Goal: Complete application form: Complete application form

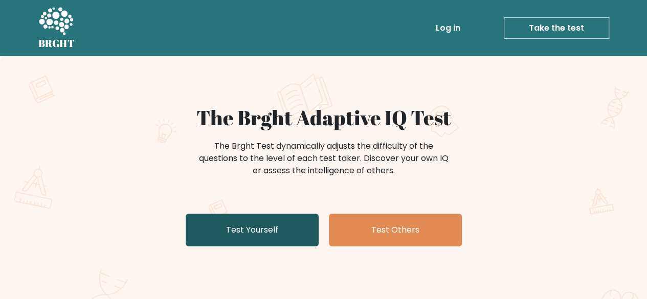
click at [251, 239] on link "Test Yourself" at bounding box center [252, 230] width 133 height 33
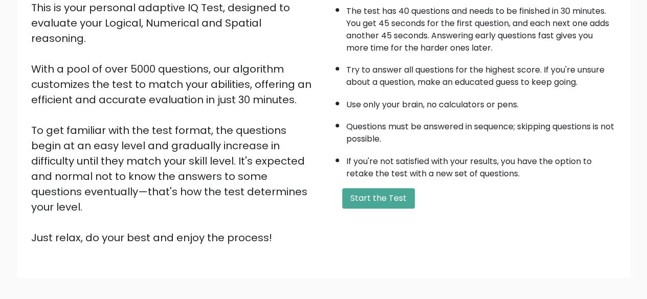
scroll to position [143, 0]
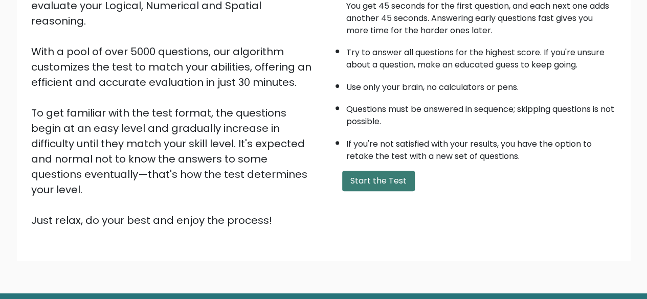
click at [364, 184] on button "Start the Test" at bounding box center [378, 181] width 73 height 20
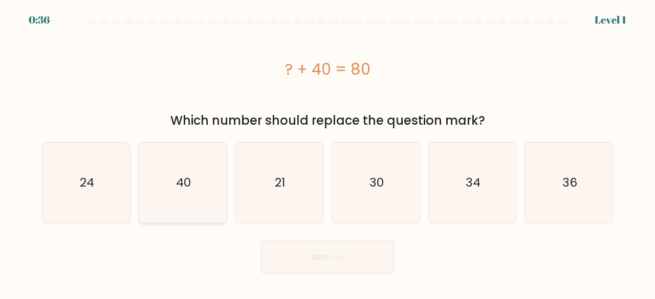
click at [178, 182] on text "40" at bounding box center [183, 182] width 15 height 17
click at [327, 152] on input "b. 40" at bounding box center [327, 151] width 1 height 3
radio input "true"
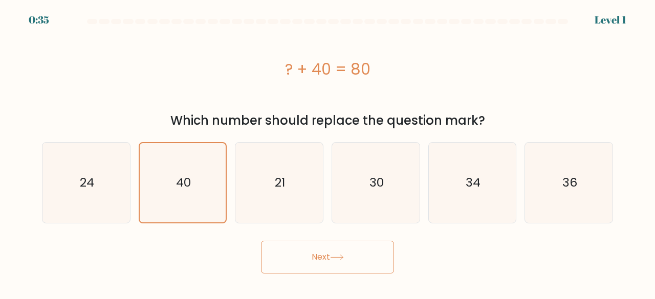
click at [292, 263] on button "Next" at bounding box center [327, 257] width 133 height 33
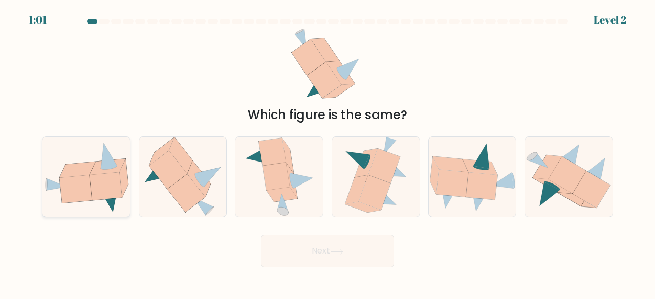
click at [84, 183] on icon at bounding box center [76, 189] width 32 height 28
click at [327, 152] on input "a." at bounding box center [327, 151] width 1 height 3
radio input "true"
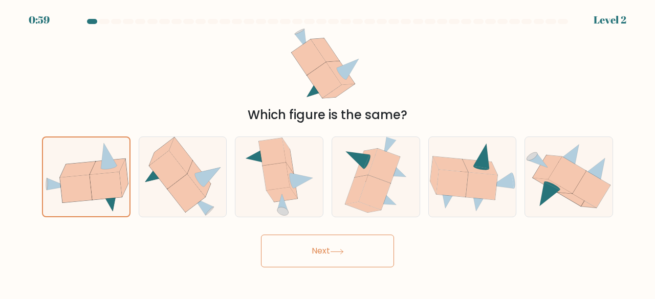
click at [344, 254] on icon at bounding box center [337, 252] width 14 height 6
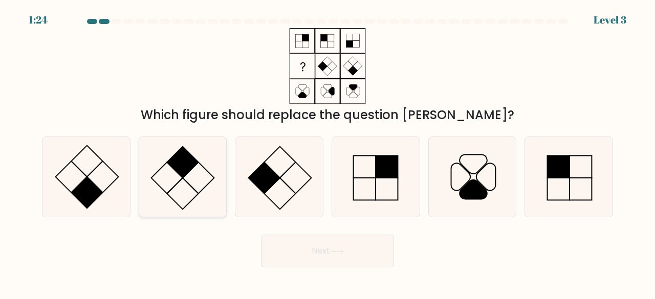
click at [185, 171] on rect at bounding box center [183, 162] width 32 height 32
click at [327, 152] on input "b." at bounding box center [327, 151] width 1 height 3
radio input "true"
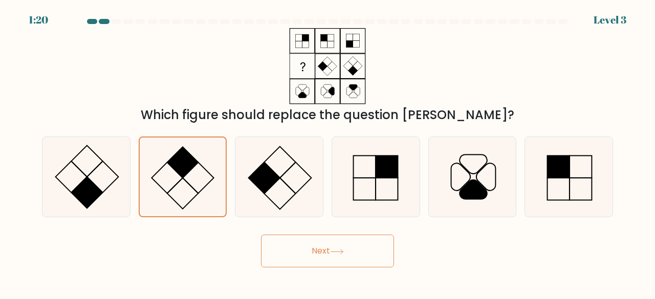
click at [313, 257] on button "Next" at bounding box center [327, 251] width 133 height 33
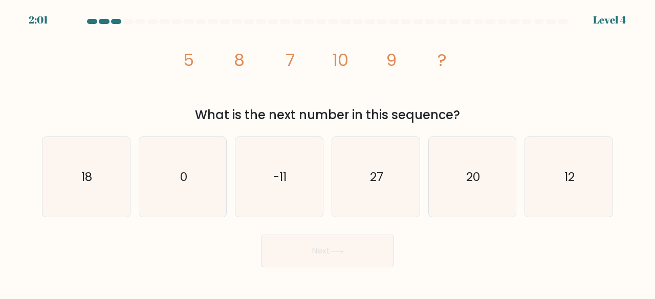
click at [313, 257] on button "Next" at bounding box center [327, 251] width 133 height 33
click at [180, 256] on div "Next" at bounding box center [327, 249] width 583 height 38
click at [552, 188] on icon "12" at bounding box center [568, 177] width 80 height 80
click at [328, 152] on input "f. 12" at bounding box center [327, 151] width 1 height 3
radio input "true"
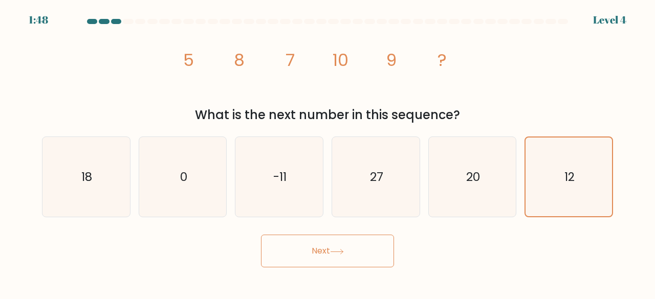
click at [357, 255] on button "Next" at bounding box center [327, 251] width 133 height 33
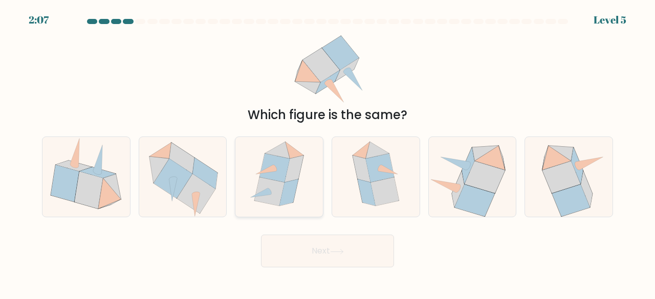
click at [276, 182] on icon at bounding box center [270, 191] width 30 height 29
click at [327, 152] on input "c." at bounding box center [327, 151] width 1 height 3
radio input "true"
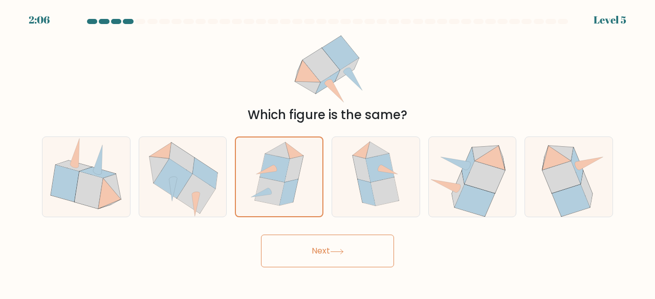
click at [323, 261] on button "Next" at bounding box center [327, 251] width 133 height 33
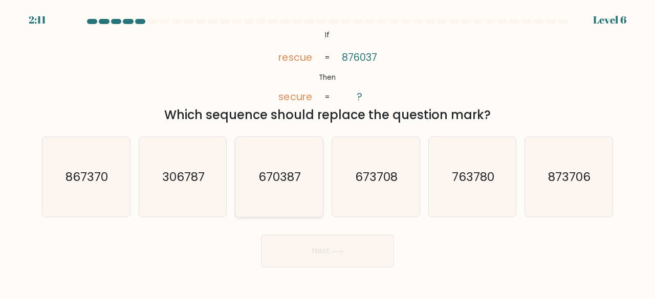
click at [286, 192] on icon "670387" at bounding box center [279, 177] width 80 height 80
click at [327, 152] on input "c. 670387" at bounding box center [327, 151] width 1 height 3
radio input "true"
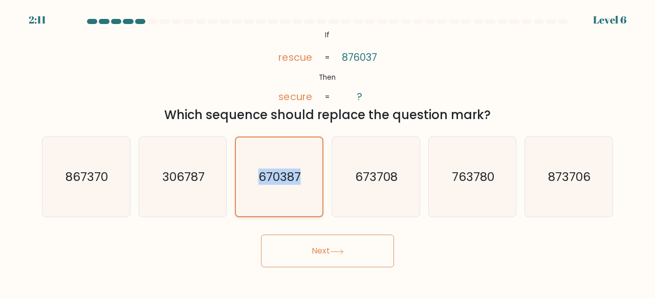
click at [286, 192] on icon "670387" at bounding box center [278, 177] width 79 height 79
click at [327, 152] on input "c. 670387" at bounding box center [327, 151] width 1 height 3
click at [327, 259] on button "Next" at bounding box center [327, 251] width 133 height 33
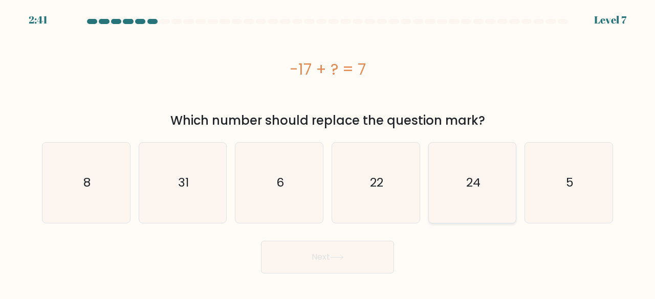
click at [489, 178] on icon "24" at bounding box center [472, 183] width 80 height 80
click at [328, 152] on input "e. 24" at bounding box center [327, 151] width 1 height 3
radio input "true"
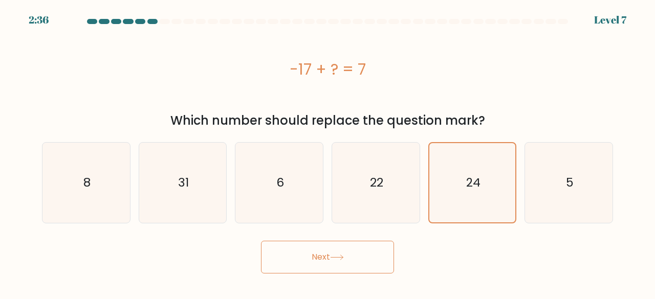
click at [357, 263] on button "Next" at bounding box center [327, 257] width 133 height 33
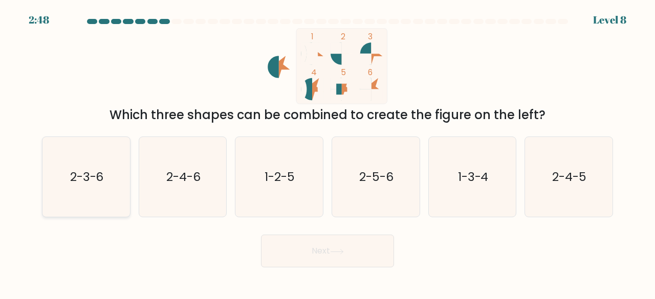
click at [102, 188] on icon "2-3-6" at bounding box center [86, 177] width 80 height 80
click at [327, 152] on input "a. 2-3-6" at bounding box center [327, 151] width 1 height 3
radio input "true"
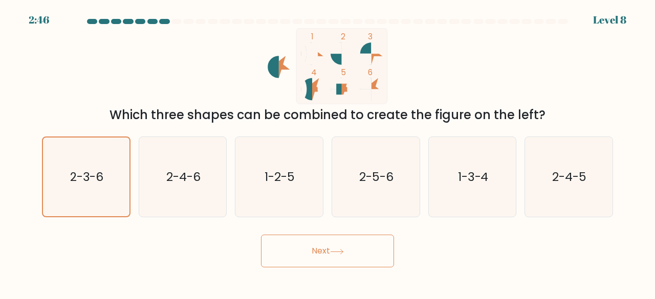
click at [302, 255] on button "Next" at bounding box center [327, 251] width 133 height 33
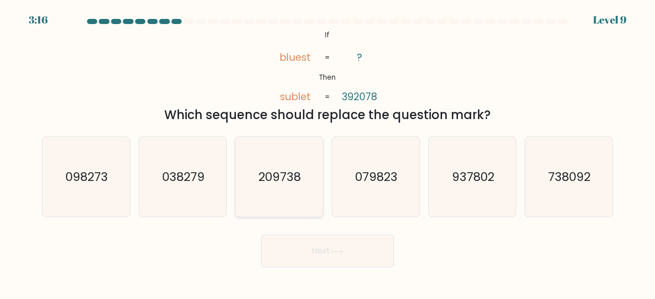
click at [271, 171] on text "209738" at bounding box center [280, 176] width 42 height 17
click at [327, 152] on input "c. 209738" at bounding box center [327, 151] width 1 height 3
radio input "true"
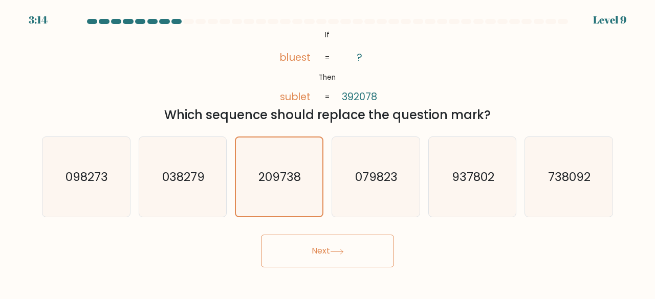
click at [335, 242] on button "Next" at bounding box center [327, 251] width 133 height 33
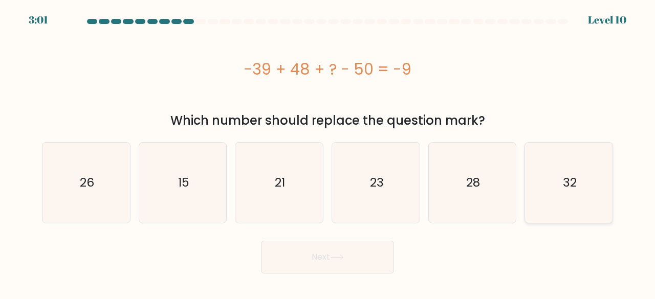
click at [604, 165] on icon "32" at bounding box center [568, 183] width 80 height 80
click at [328, 152] on input "f. 32" at bounding box center [327, 151] width 1 height 3
radio input "true"
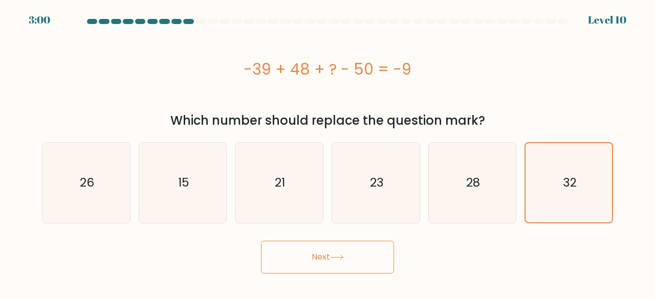
click at [361, 253] on button "Next" at bounding box center [327, 257] width 133 height 33
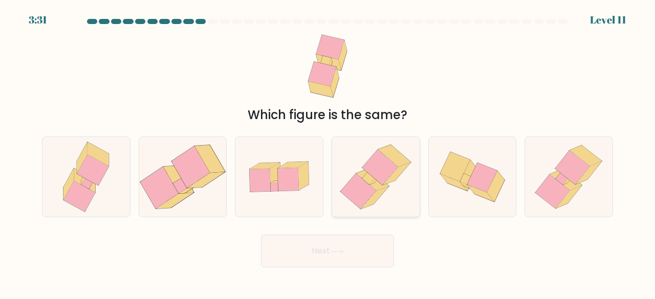
click at [371, 177] on icon at bounding box center [368, 178] width 13 height 13
click at [328, 152] on input "d." at bounding box center [327, 151] width 1 height 3
radio input "true"
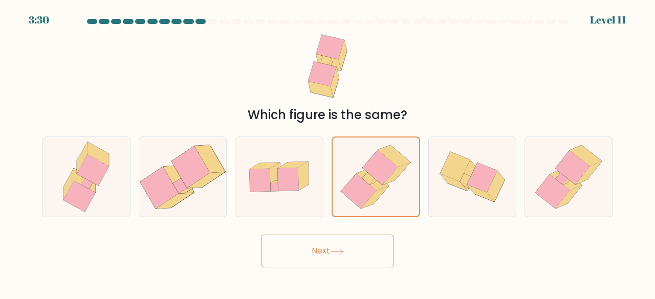
click at [351, 251] on button "Next" at bounding box center [327, 251] width 133 height 33
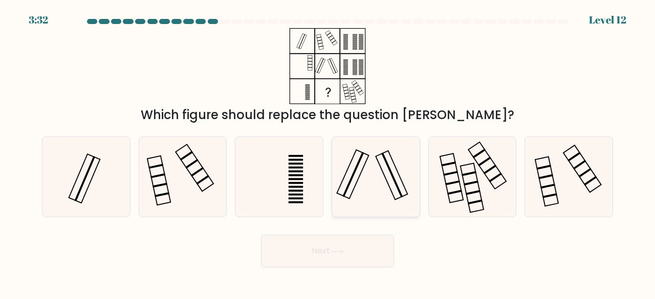
click at [389, 178] on icon at bounding box center [375, 177] width 80 height 80
click at [328, 152] on input "d." at bounding box center [327, 151] width 1 height 3
radio input "true"
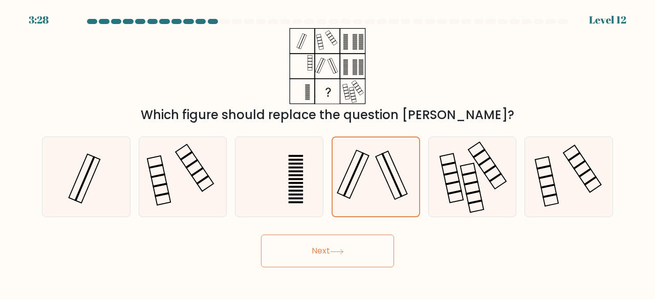
click at [351, 247] on button "Next" at bounding box center [327, 251] width 133 height 33
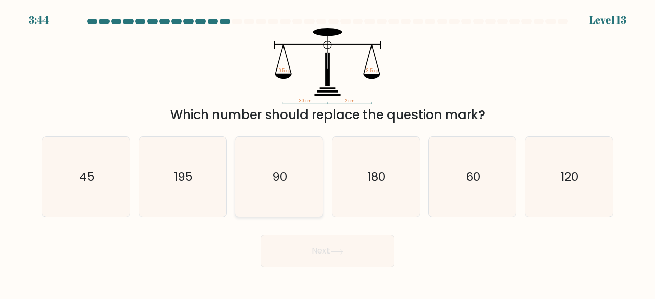
click at [292, 171] on icon "90" at bounding box center [279, 177] width 80 height 80
click at [327, 152] on input "c. 90" at bounding box center [327, 151] width 1 height 3
radio input "true"
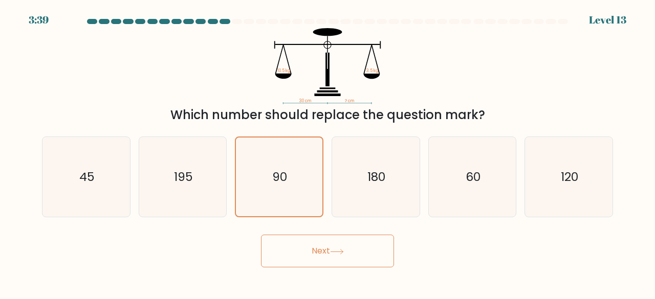
click at [362, 247] on button "Next" at bounding box center [327, 251] width 133 height 33
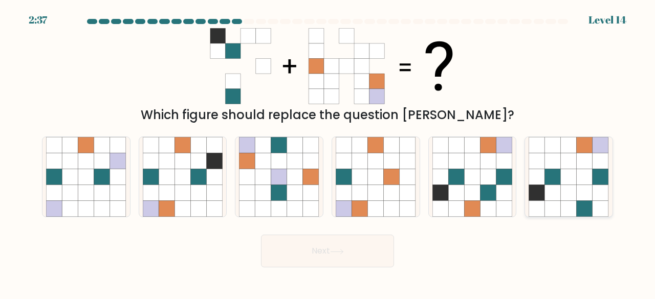
click at [599, 197] on icon at bounding box center [600, 193] width 16 height 16
click at [328, 152] on input "f." at bounding box center [327, 151] width 1 height 3
radio input "true"
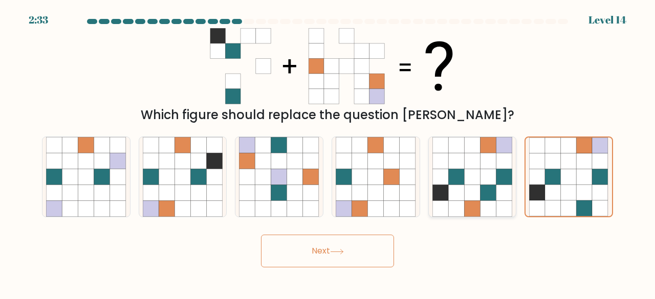
click at [475, 196] on icon at bounding box center [472, 193] width 16 height 16
click at [328, 152] on input "e." at bounding box center [327, 151] width 1 height 3
radio input "true"
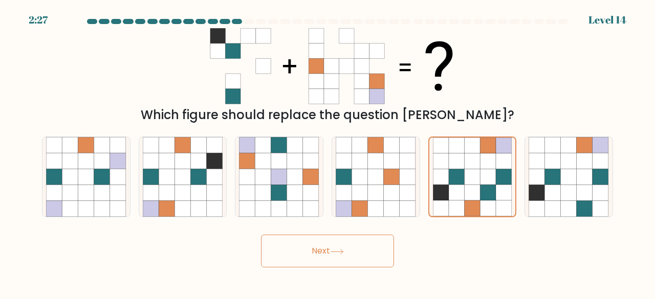
click at [351, 249] on button "Next" at bounding box center [327, 251] width 133 height 33
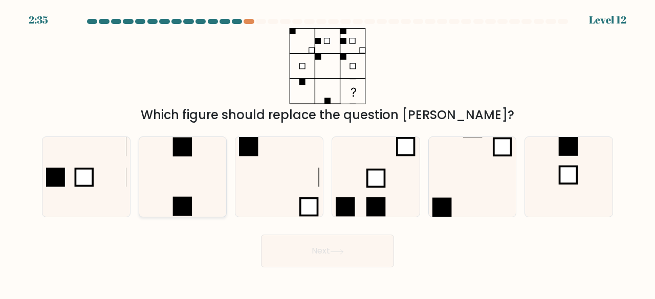
click at [204, 165] on icon at bounding box center [183, 177] width 80 height 80
click at [327, 152] on input "b." at bounding box center [327, 151] width 1 height 3
radio input "true"
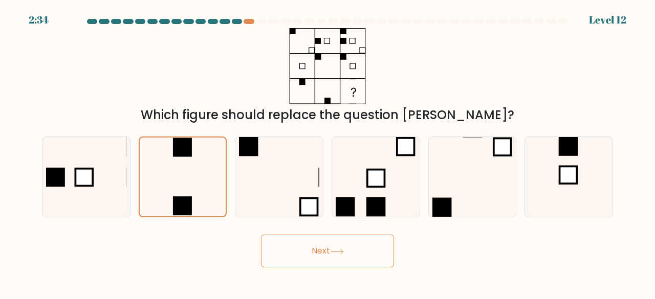
click at [301, 247] on button "Next" at bounding box center [327, 251] width 133 height 33
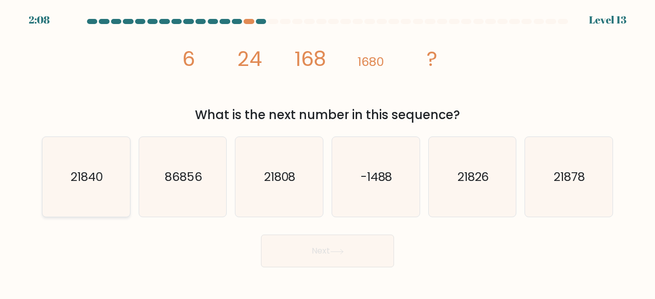
click at [118, 181] on icon "21840" at bounding box center [86, 177] width 80 height 80
click at [327, 152] on input "a. 21840" at bounding box center [327, 151] width 1 height 3
radio input "true"
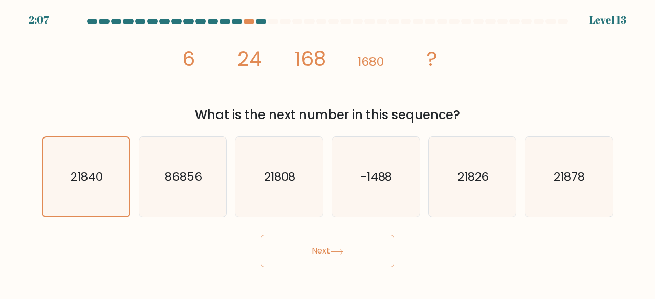
click at [310, 251] on button "Next" at bounding box center [327, 251] width 133 height 33
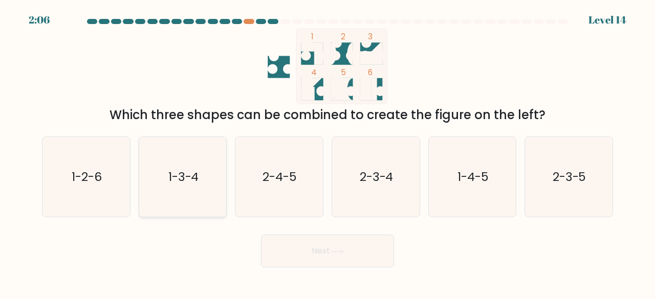
click at [176, 188] on icon "1-3-4" at bounding box center [183, 177] width 80 height 80
click at [327, 152] on input "b. 1-3-4" at bounding box center [327, 151] width 1 height 3
radio input "true"
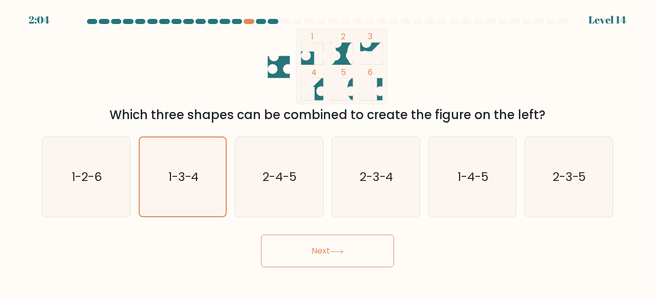
click at [320, 250] on button "Next" at bounding box center [327, 251] width 133 height 33
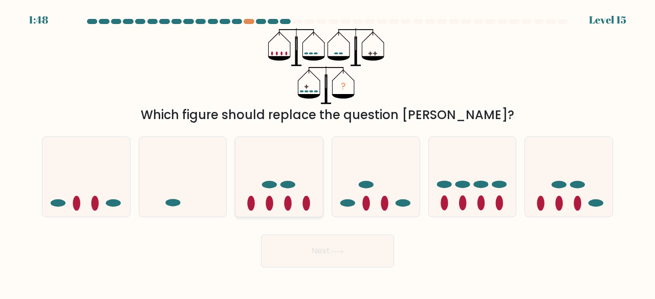
click at [281, 191] on icon at bounding box center [278, 177] width 87 height 72
click at [327, 152] on input "c." at bounding box center [327, 151] width 1 height 3
radio input "true"
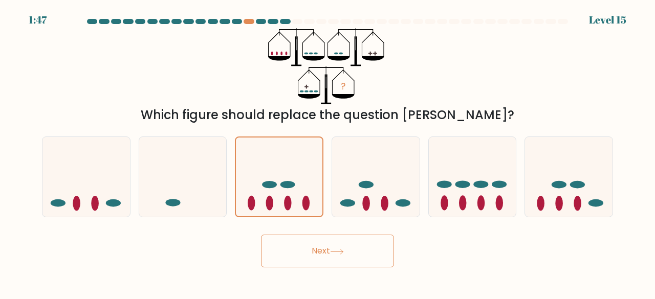
click at [334, 262] on button "Next" at bounding box center [327, 251] width 133 height 33
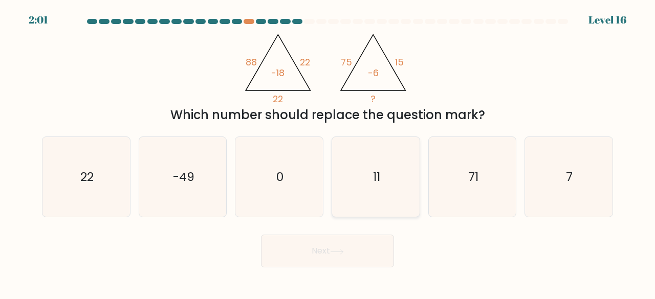
click at [381, 187] on icon "11" at bounding box center [375, 177] width 80 height 80
click at [328, 152] on input "d. 11" at bounding box center [327, 151] width 1 height 3
radio input "true"
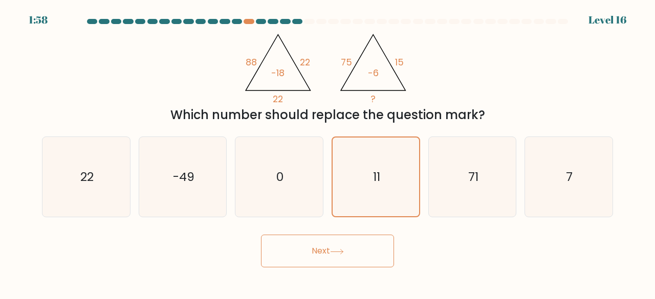
click at [351, 246] on button "Next" at bounding box center [327, 251] width 133 height 33
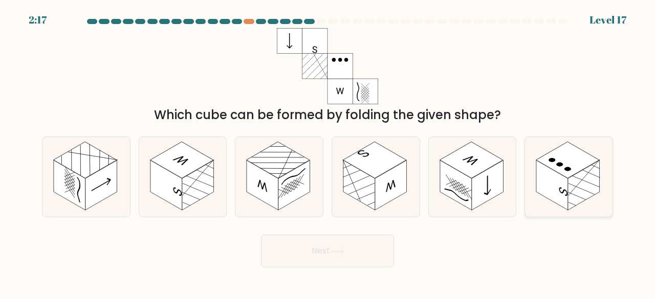
click at [578, 179] on rect at bounding box center [584, 186] width 32 height 50
click at [328, 152] on input "f." at bounding box center [327, 151] width 1 height 3
radio input "true"
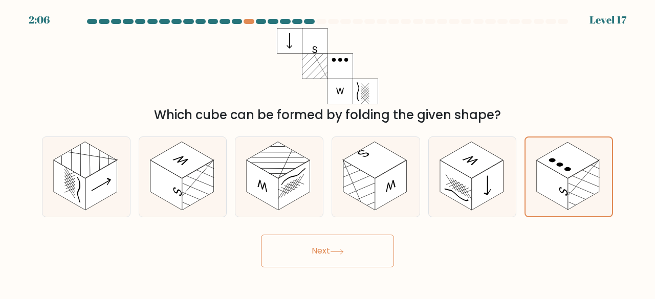
click at [367, 249] on button "Next" at bounding box center [327, 251] width 133 height 33
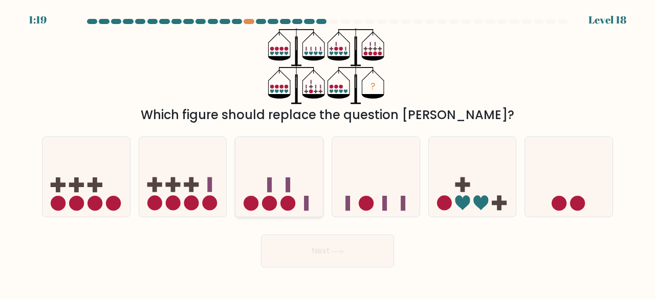
click at [277, 186] on icon at bounding box center [278, 177] width 87 height 72
click at [327, 152] on input "c." at bounding box center [327, 151] width 1 height 3
radio input "true"
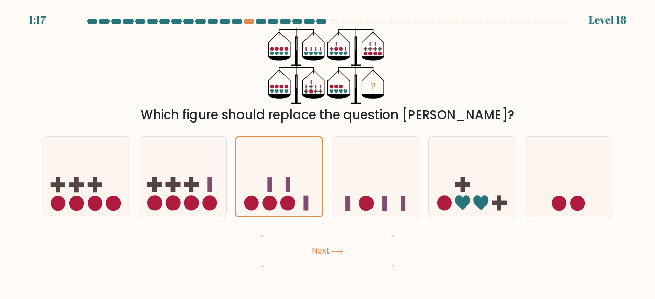
click at [337, 254] on icon at bounding box center [337, 252] width 14 height 6
